Goal: Information Seeking & Learning: Learn about a topic

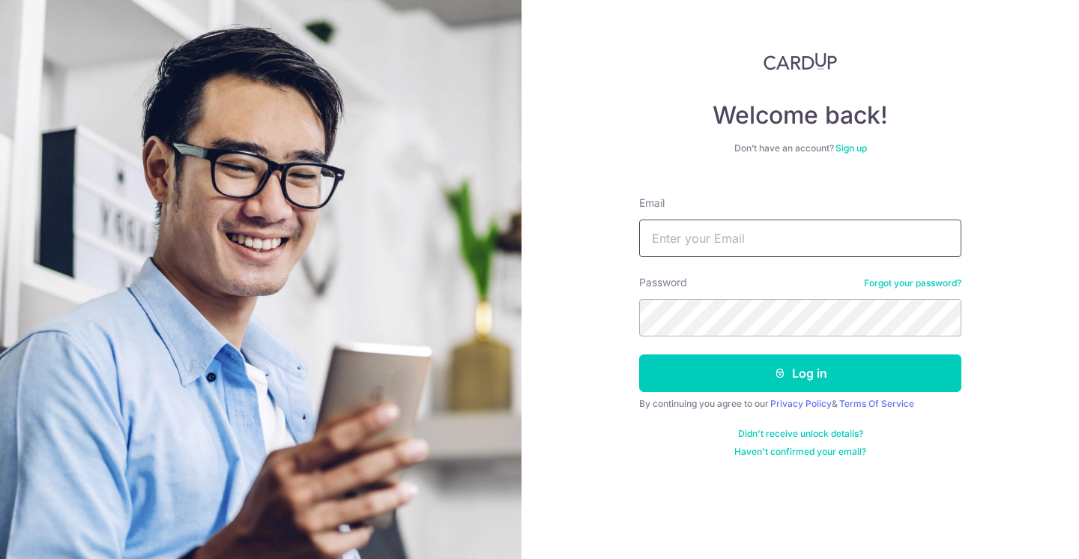
type input "[PERSON_NAME][EMAIL_ADDRESS][DOMAIN_NAME]"
click at [801, 373] on button "Log in" at bounding box center [800, 373] width 322 height 37
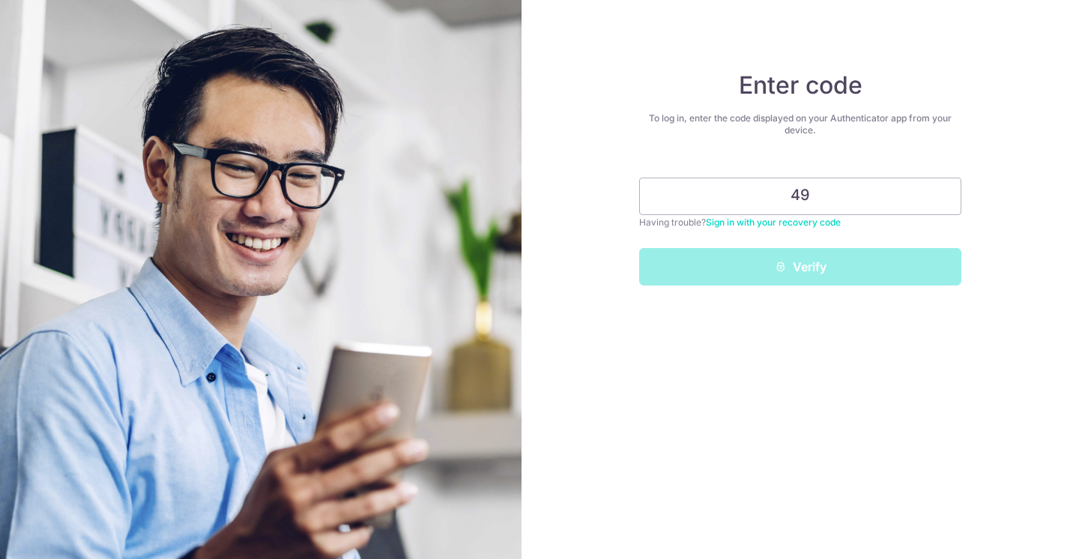
type input "4"
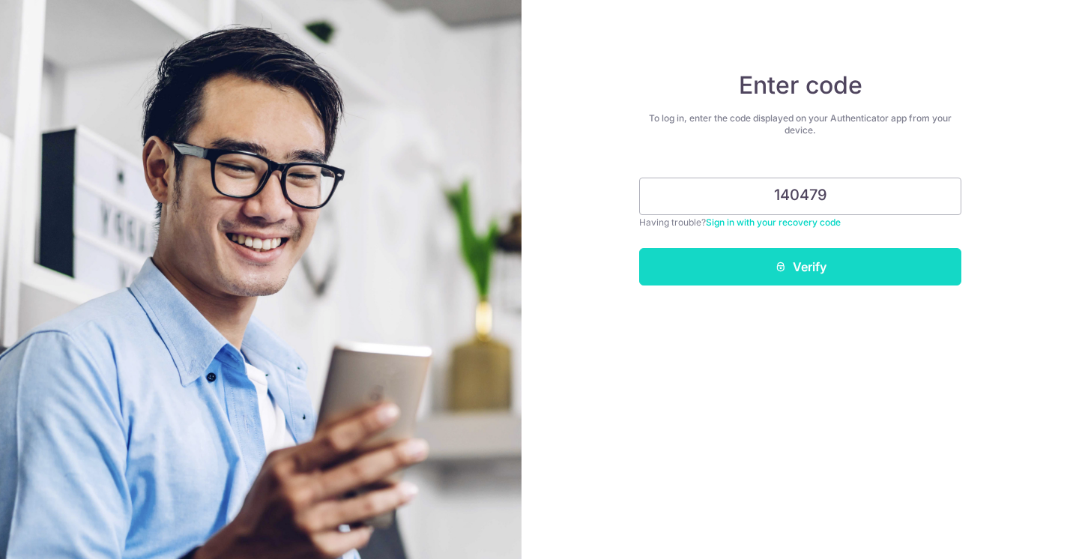
type input "140479"
click at [835, 262] on button "Verify" at bounding box center [800, 266] width 322 height 37
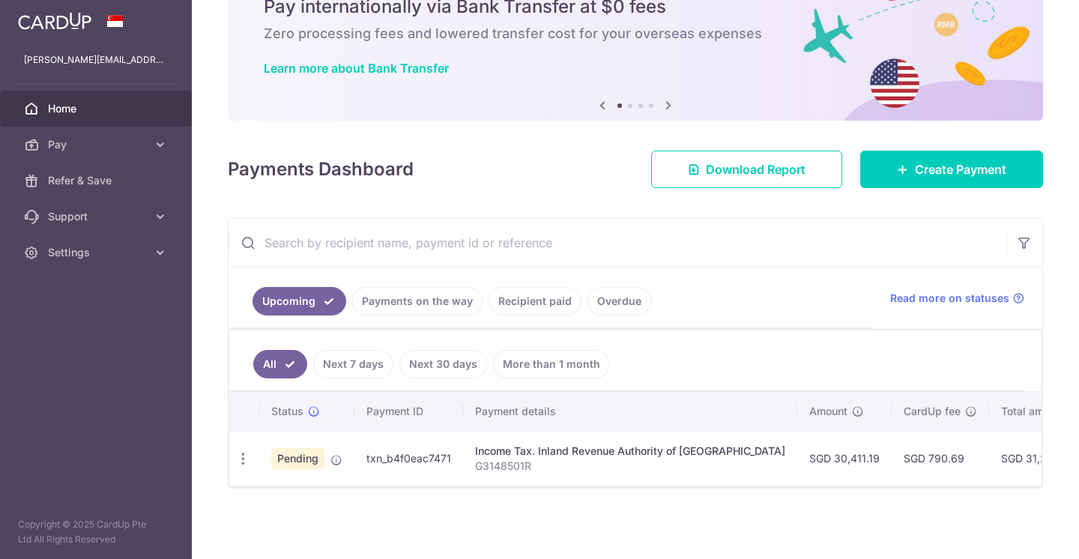
scroll to position [71, 0]
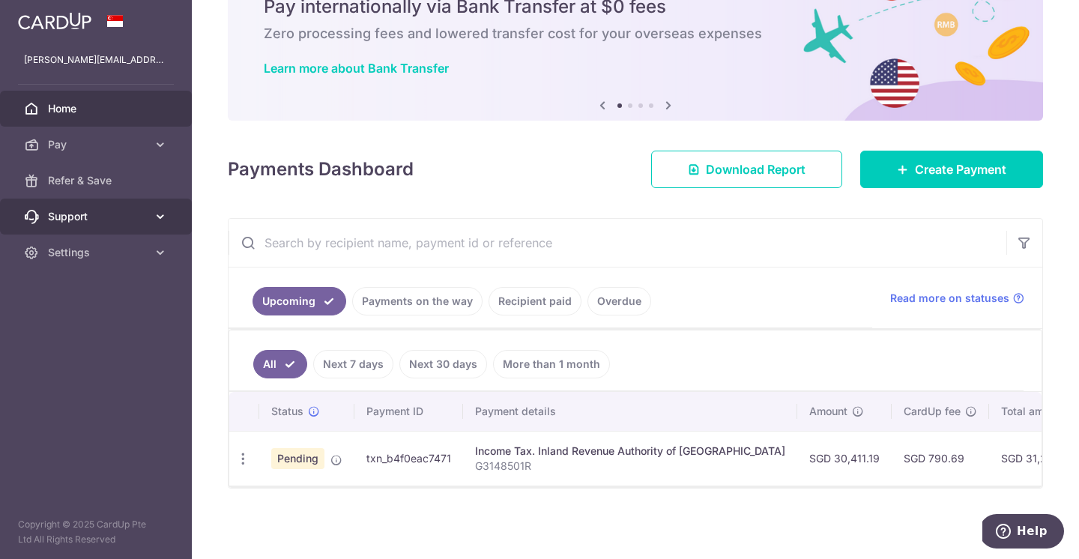
click at [110, 215] on span "Support" at bounding box center [97, 216] width 99 height 15
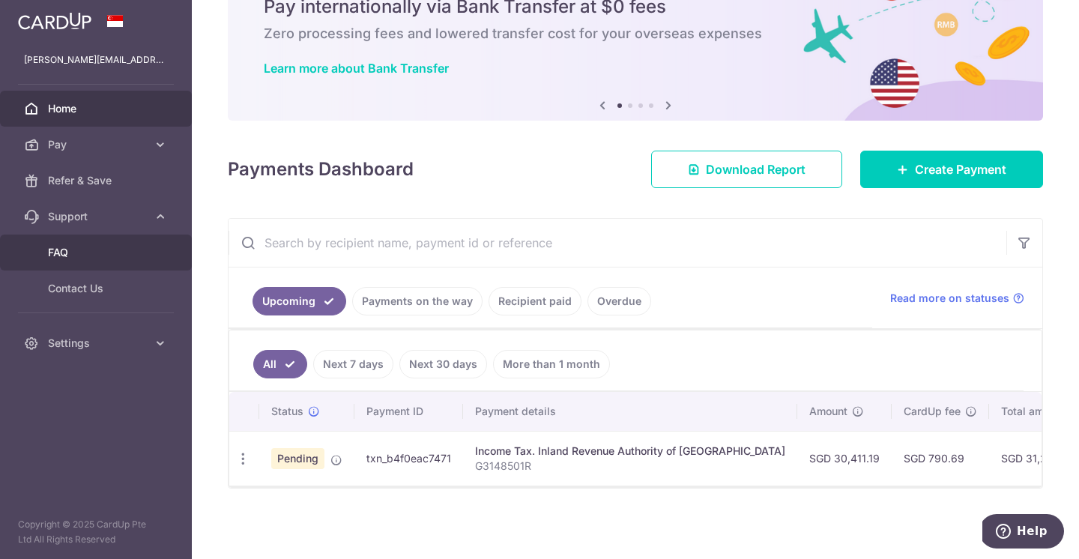
click at [83, 259] on span "FAQ" at bounding box center [97, 252] width 99 height 15
